Goal: Transaction & Acquisition: Purchase product/service

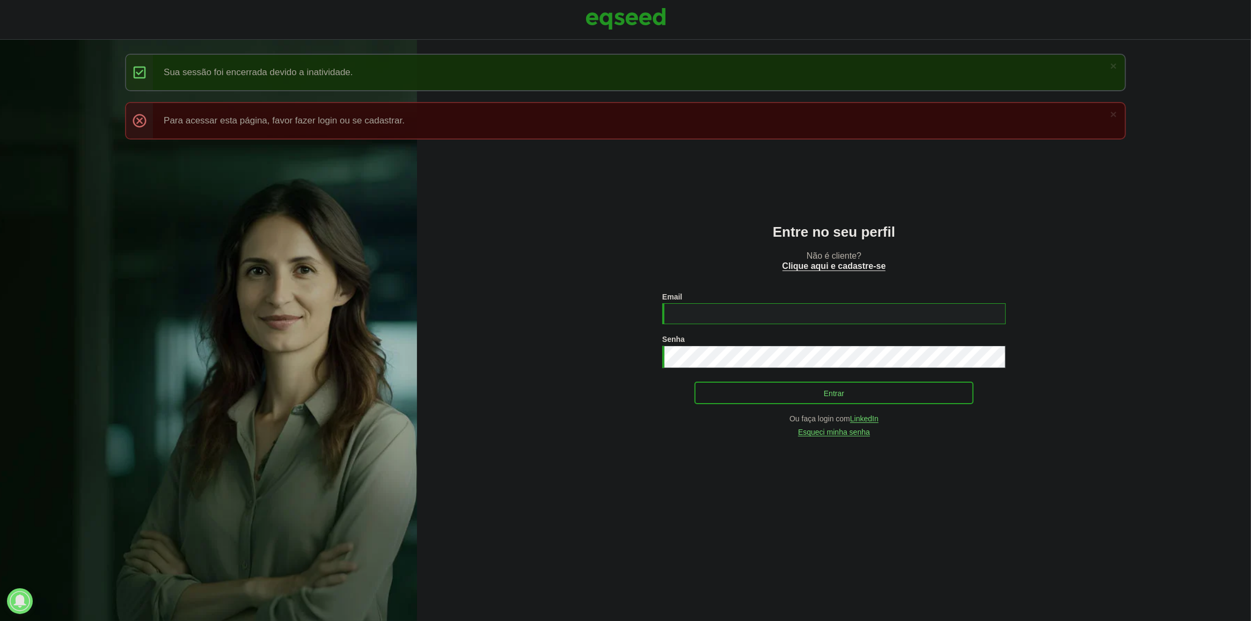
type input "**********"
click at [779, 385] on button "Entrar" at bounding box center [833, 393] width 279 height 20
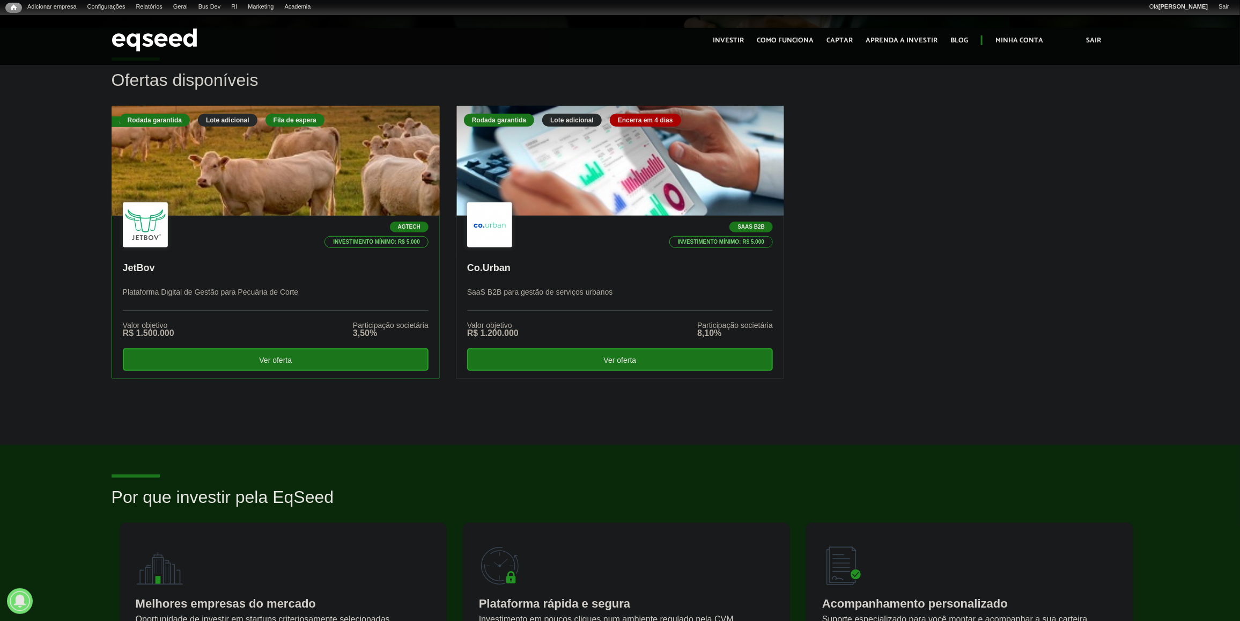
scroll to position [268, 0]
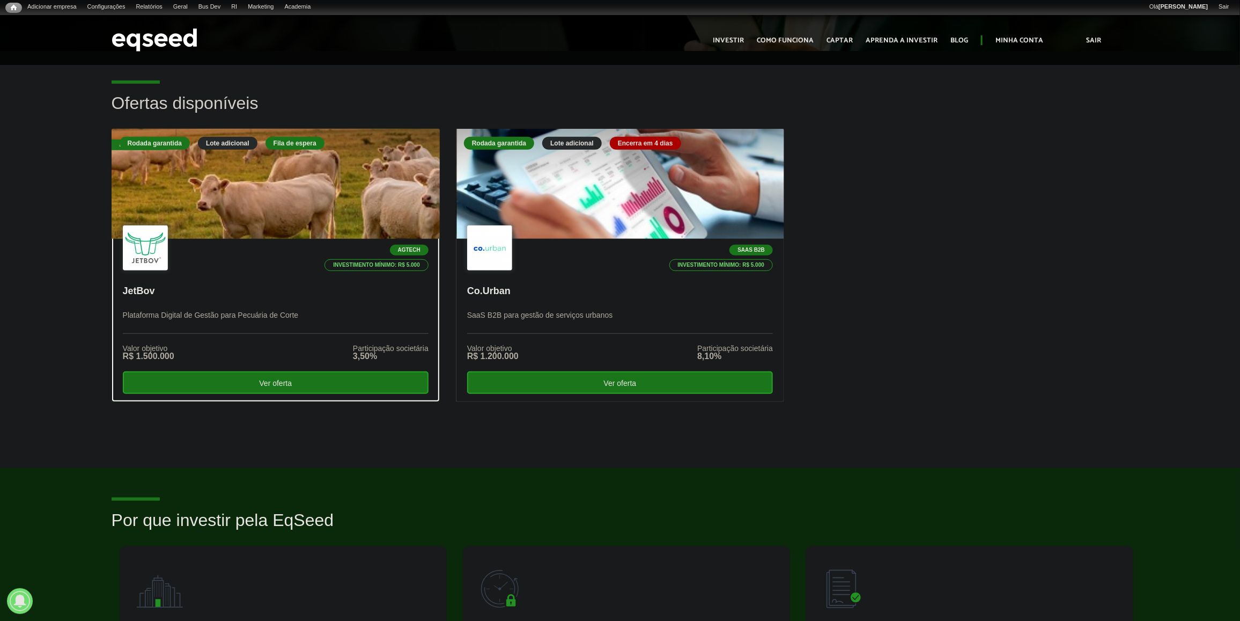
click at [323, 240] on div "Agtech Investimento mínimo: R$ 5.000" at bounding box center [276, 248] width 306 height 47
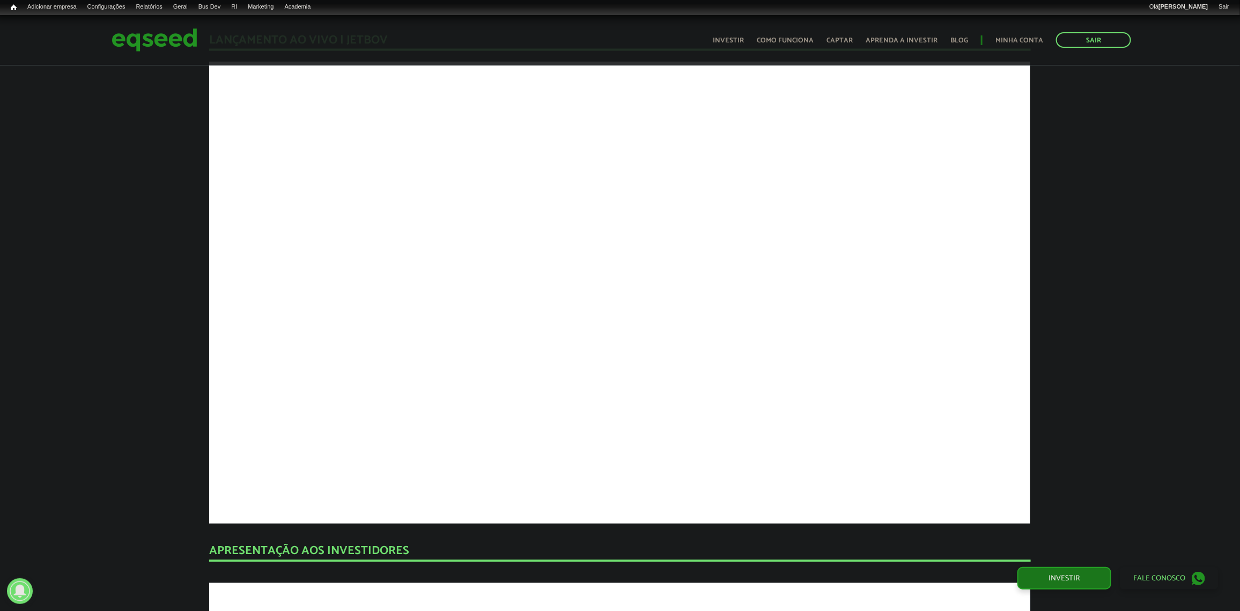
scroll to position [1077, 0]
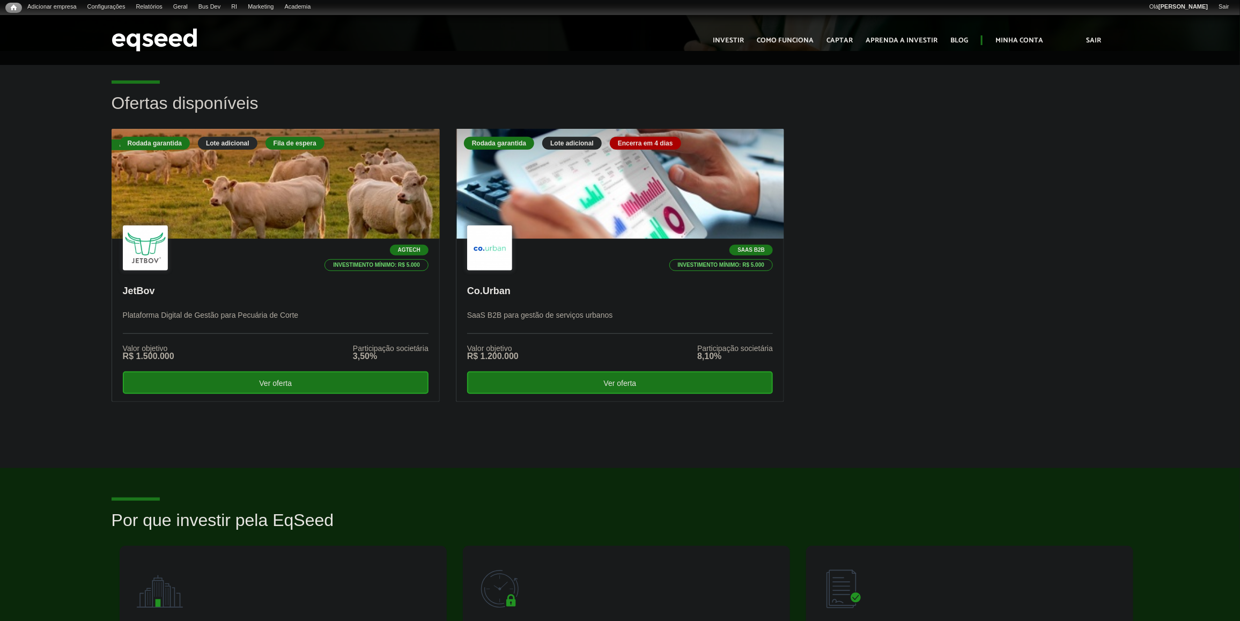
scroll to position [268, 0]
